Goal: Find specific page/section: Find specific page/section

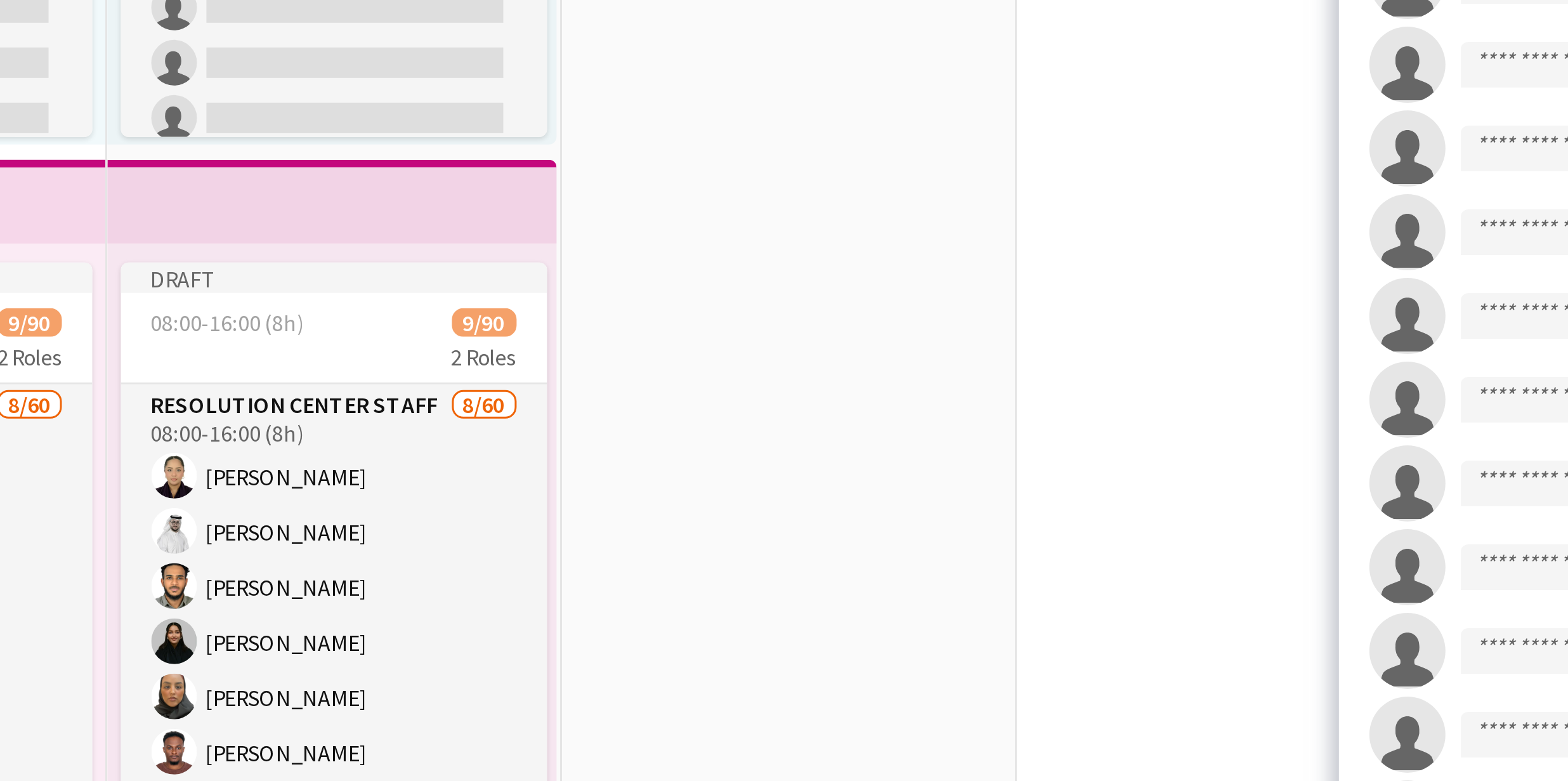
scroll to position [124, 0]
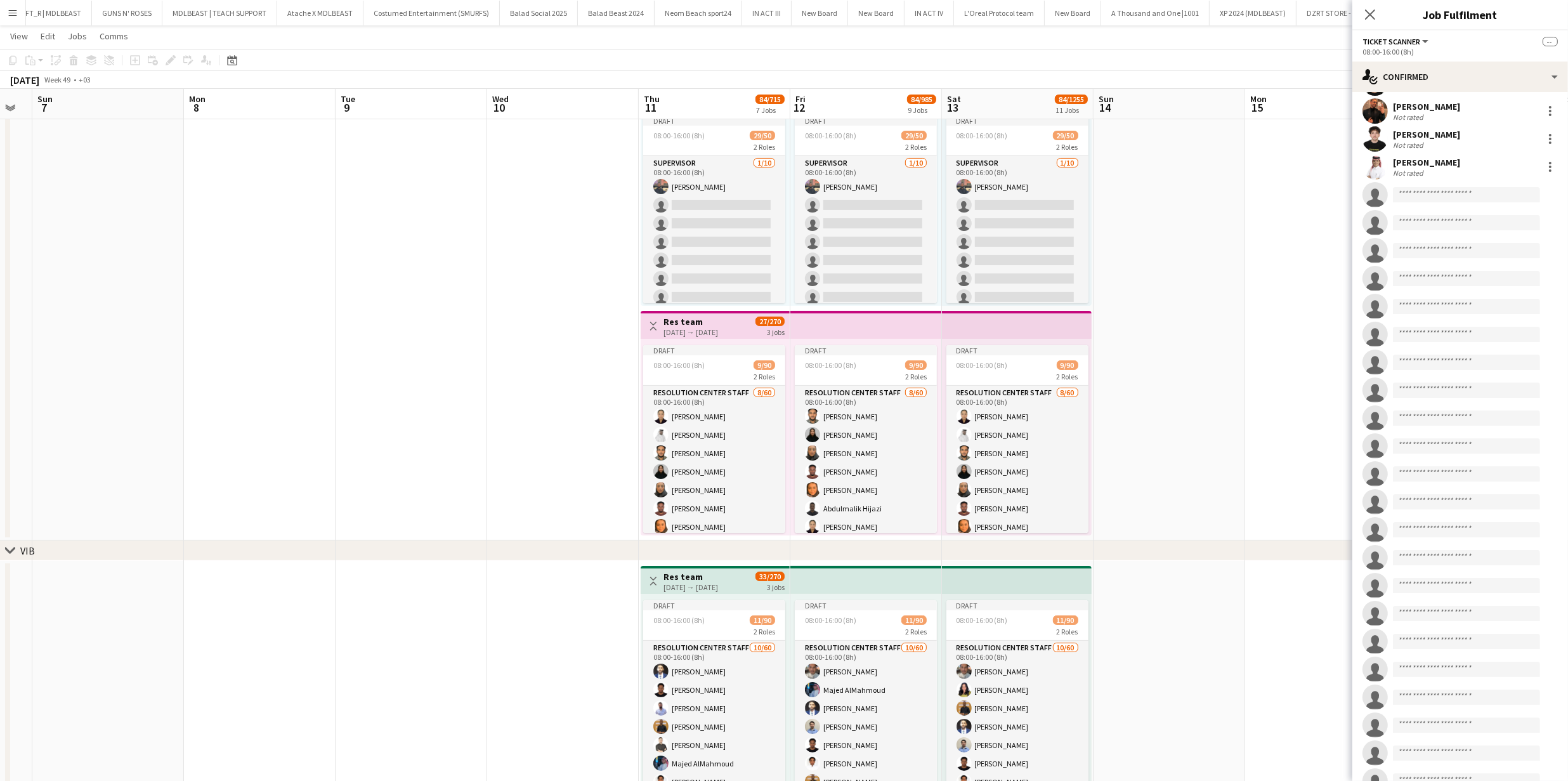
click at [1171, 389] on app-date-cell at bounding box center [1169, 308] width 151 height 464
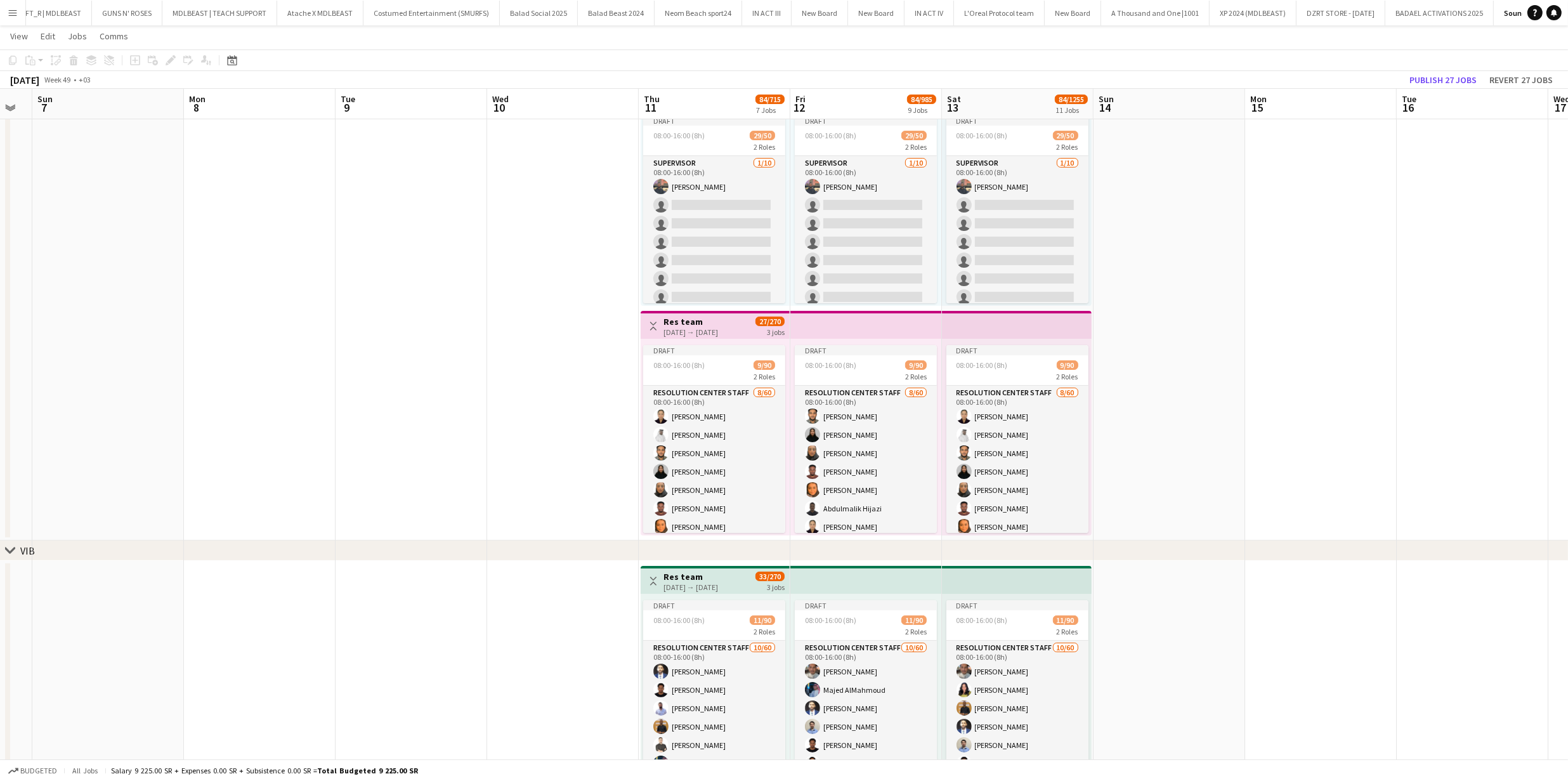
click at [1170, 390] on app-date-cell at bounding box center [1169, 308] width 151 height 464
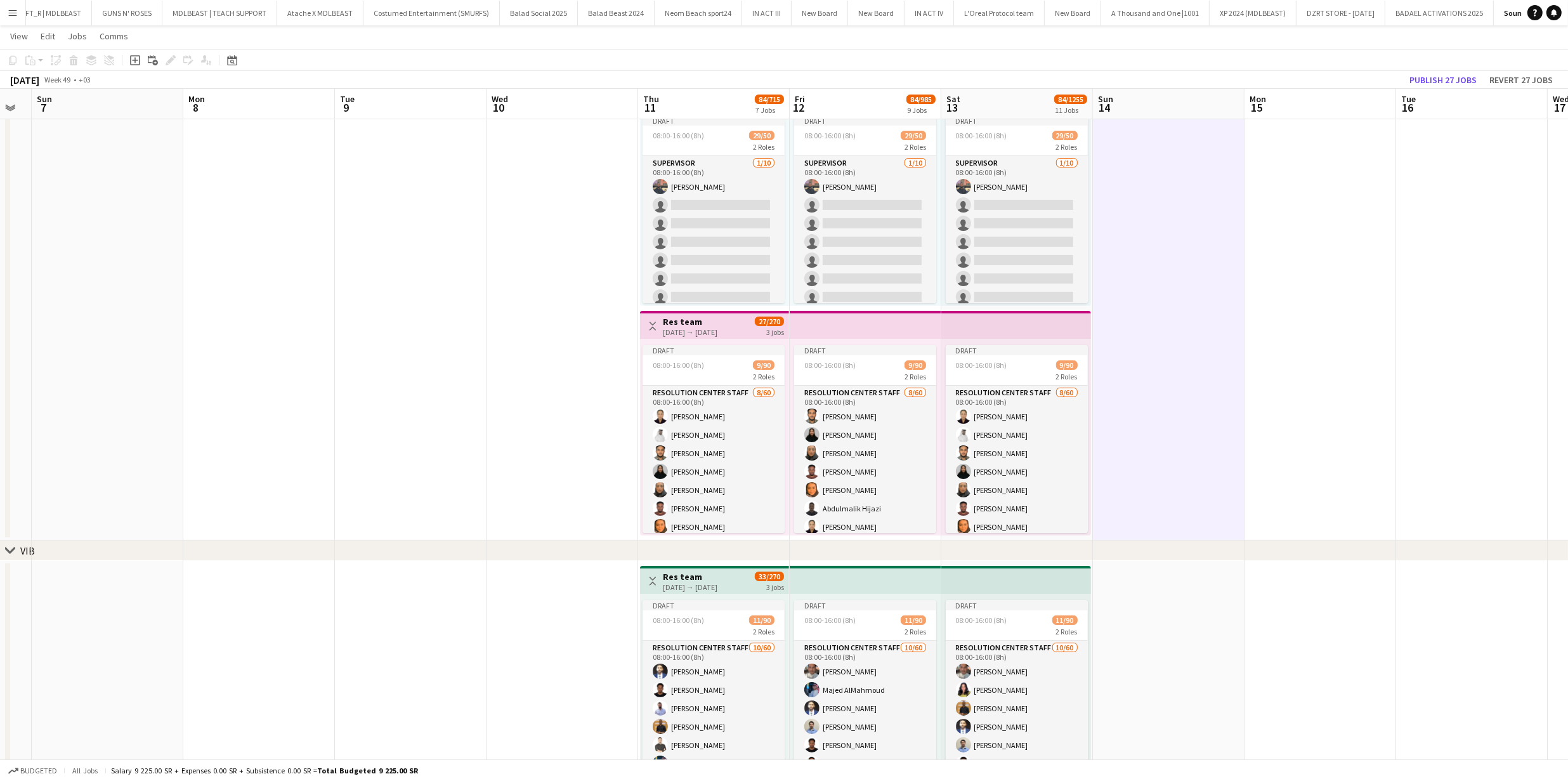
click at [1170, 390] on app-date-cell at bounding box center [1168, 308] width 151 height 464
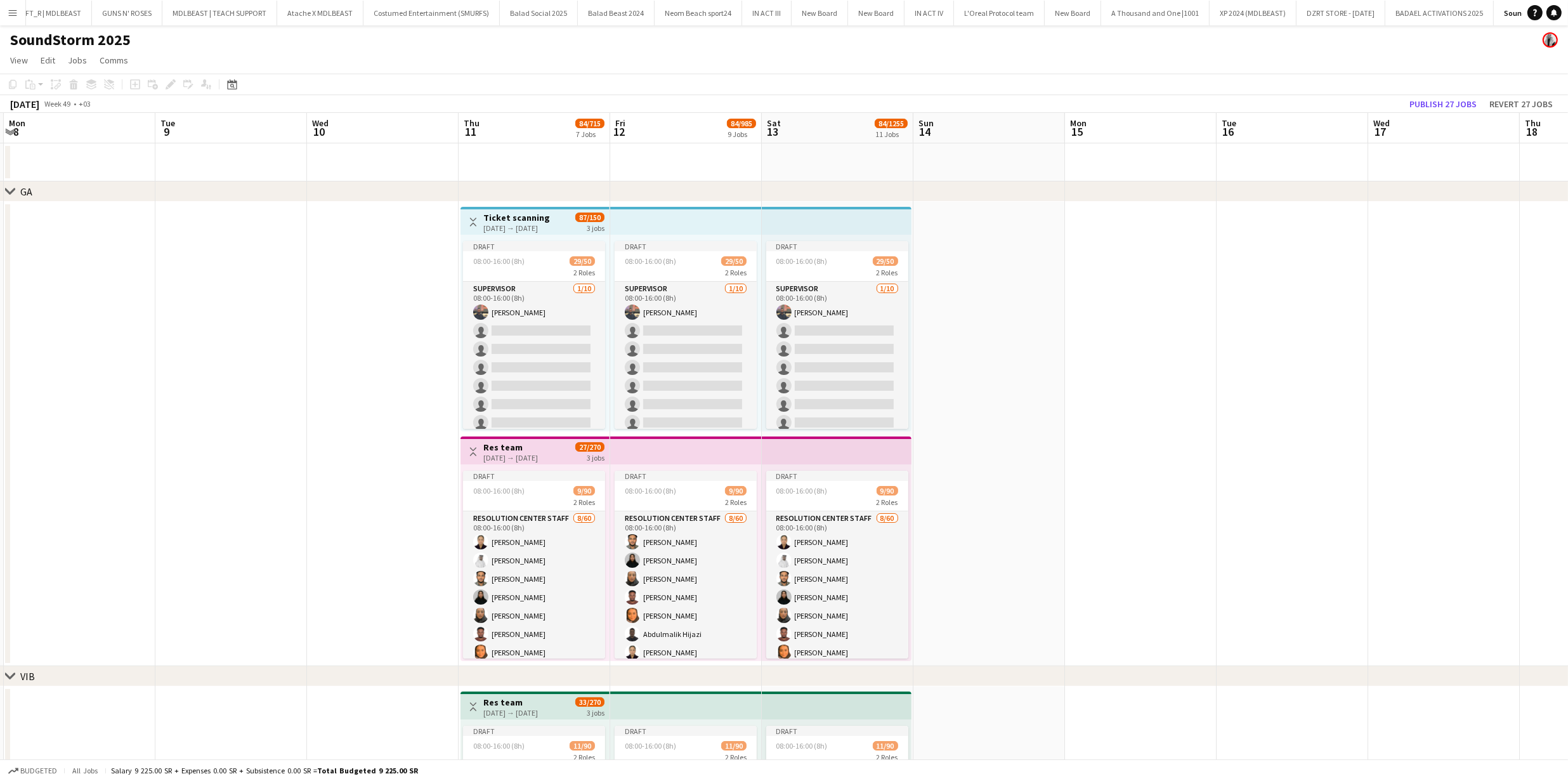
scroll to position [64, 0]
